Goal: Navigation & Orientation: Find specific page/section

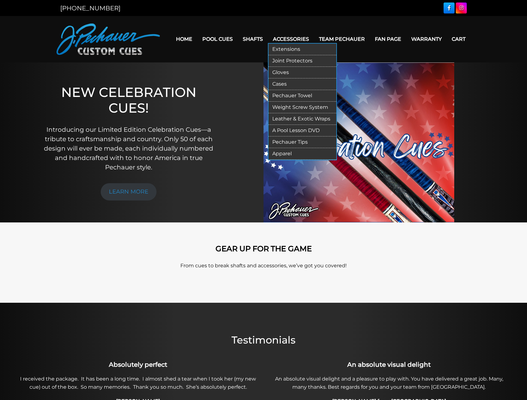
click at [296, 51] on link "Extensions" at bounding box center [303, 50] width 68 height 12
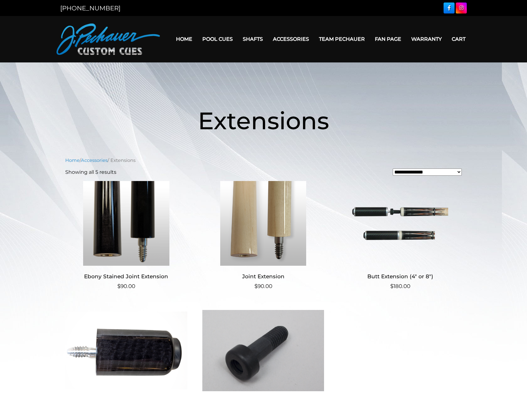
click at [227, 356] on img at bounding box center [263, 350] width 122 height 85
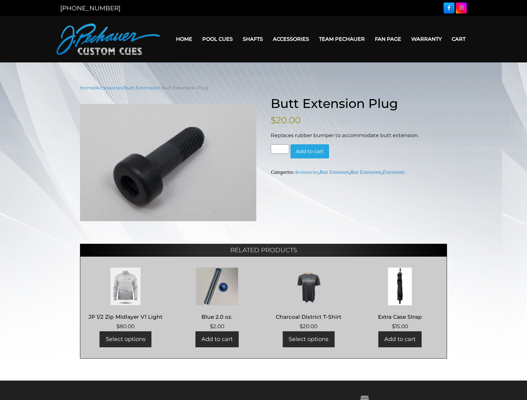
click at [216, 283] on img at bounding box center [217, 287] width 78 height 38
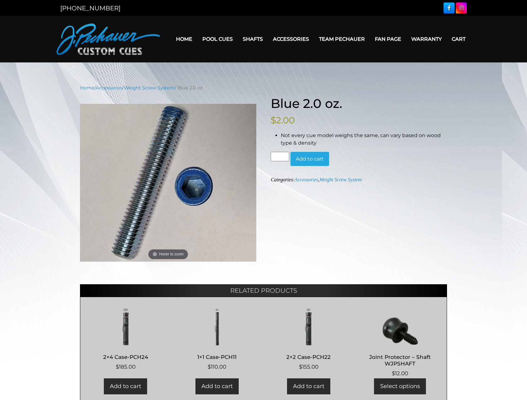
click at [399, 37] on link "Fan Page" at bounding box center [388, 39] width 36 height 16
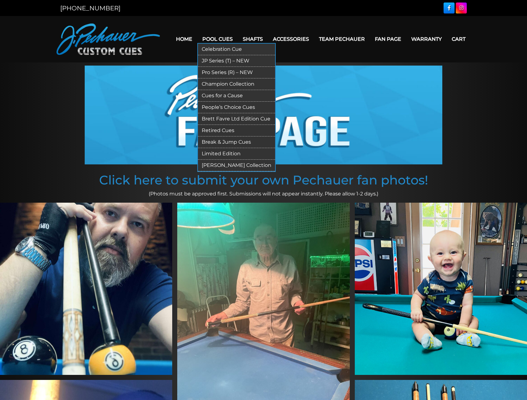
click at [219, 85] on link "Champion Collection" at bounding box center [236, 84] width 77 height 12
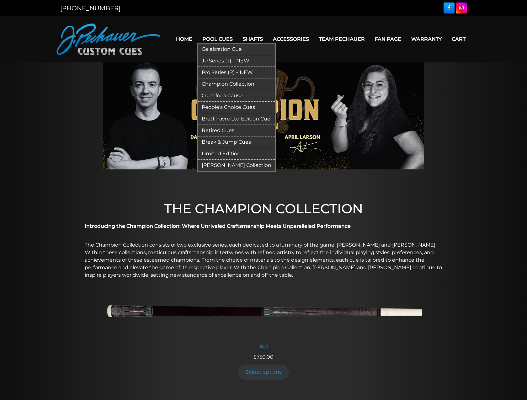
click at [218, 91] on link "Cues for a Cause" at bounding box center [236, 96] width 77 height 12
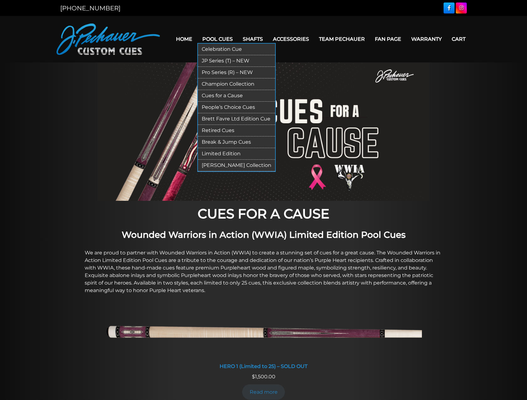
click at [230, 167] on link "[PERSON_NAME] Collection" at bounding box center [236, 166] width 77 height 12
